Goal: Find specific page/section: Find specific page/section

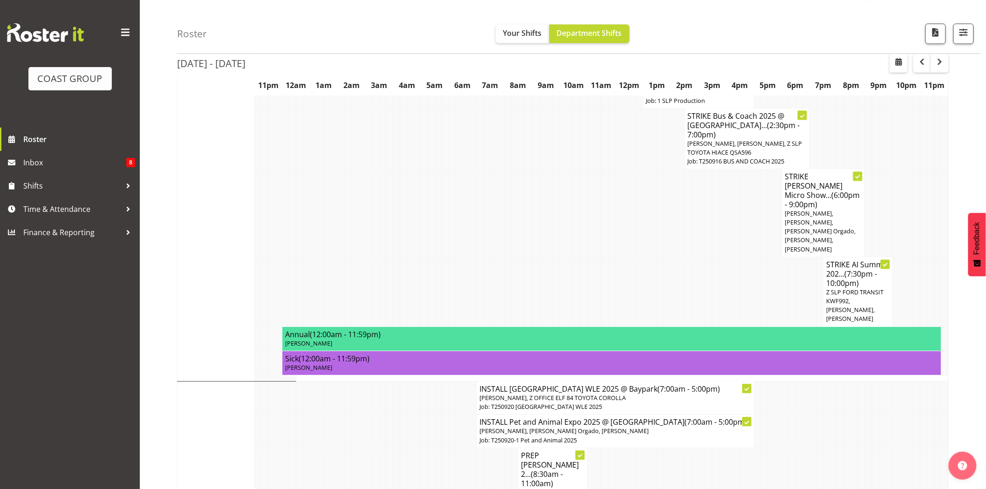
scroll to position [592, 0]
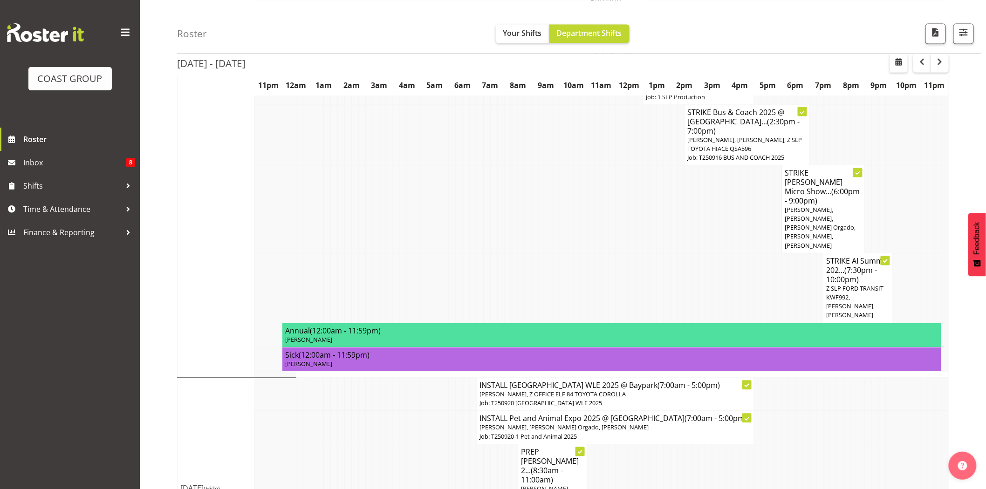
click at [558, 448] on h4 "PREP [PERSON_NAME] 2... (8:30am - 11:00am)" at bounding box center [552, 466] width 63 height 37
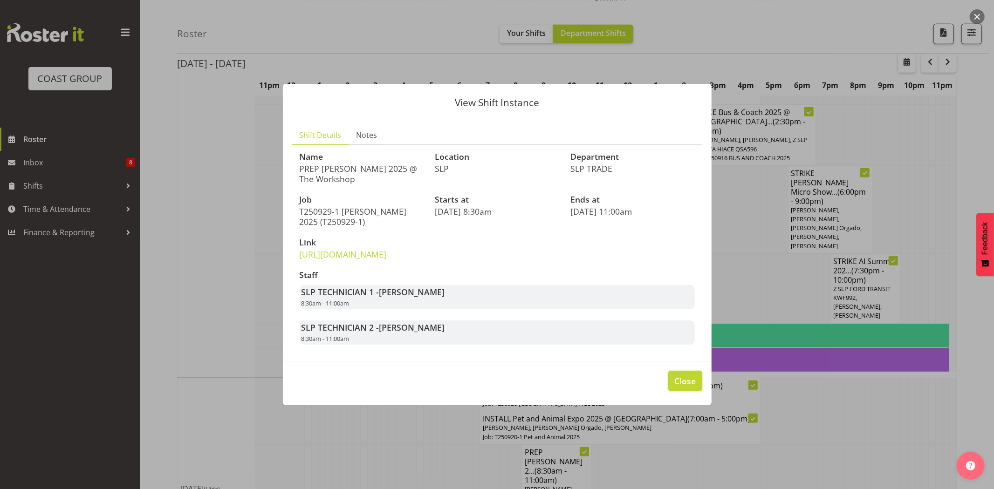
click at [691, 387] on span "Close" at bounding box center [684, 381] width 21 height 12
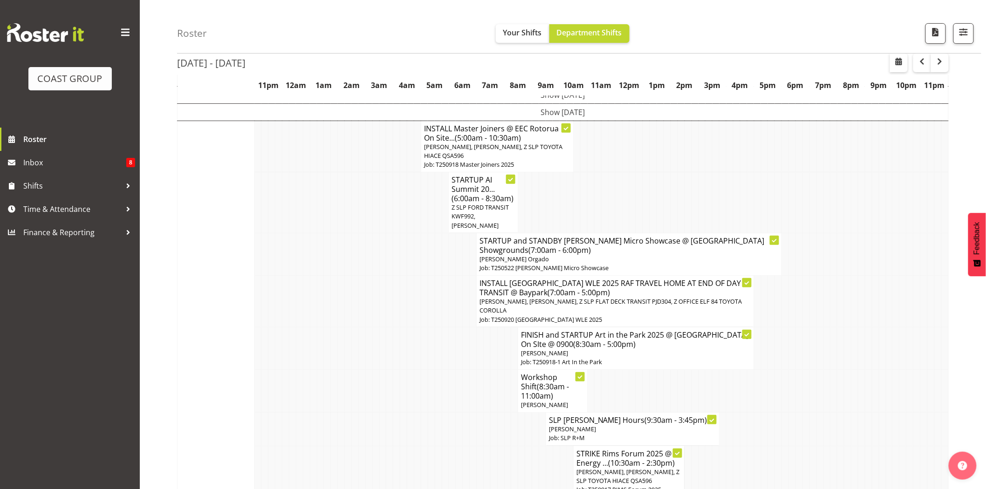
scroll to position [0, 0]
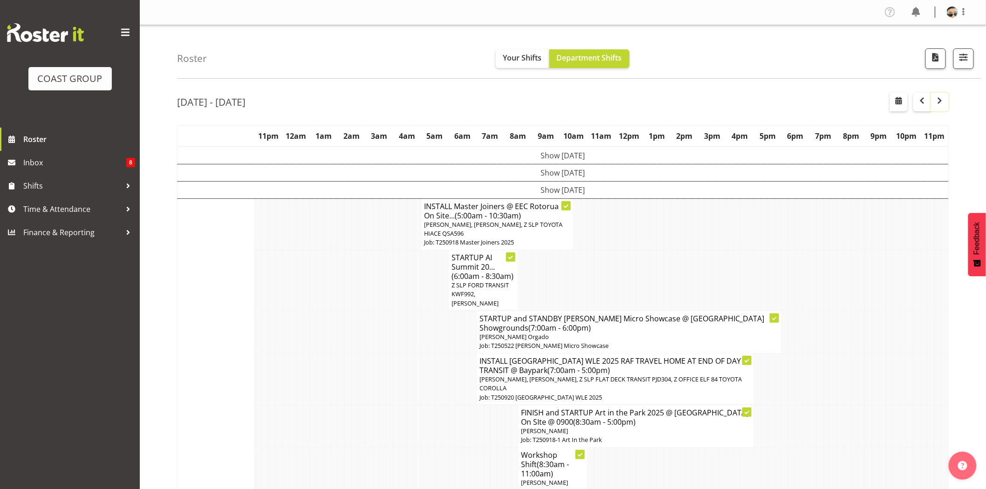
click at [944, 109] on button "button" at bounding box center [940, 102] width 18 height 19
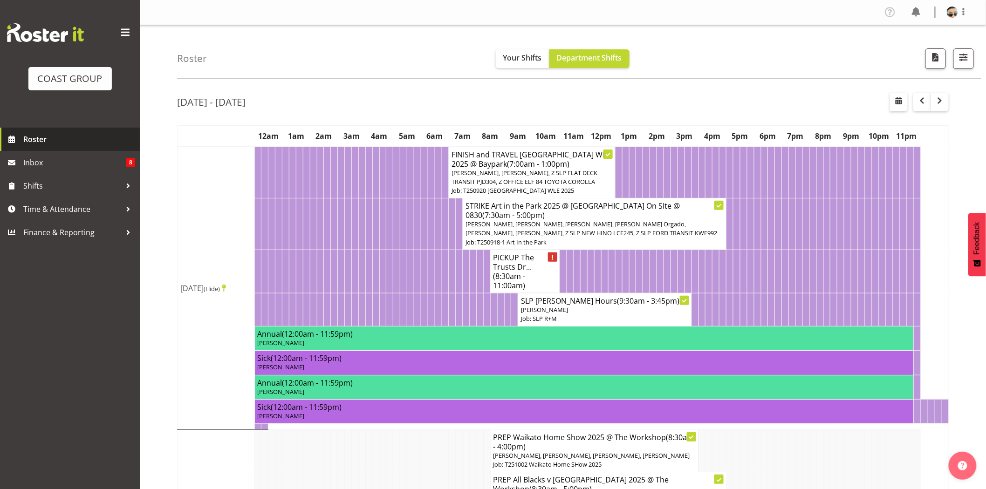
click at [39, 139] on span "Roster" at bounding box center [79, 139] width 112 height 14
